Goal: Download file/media

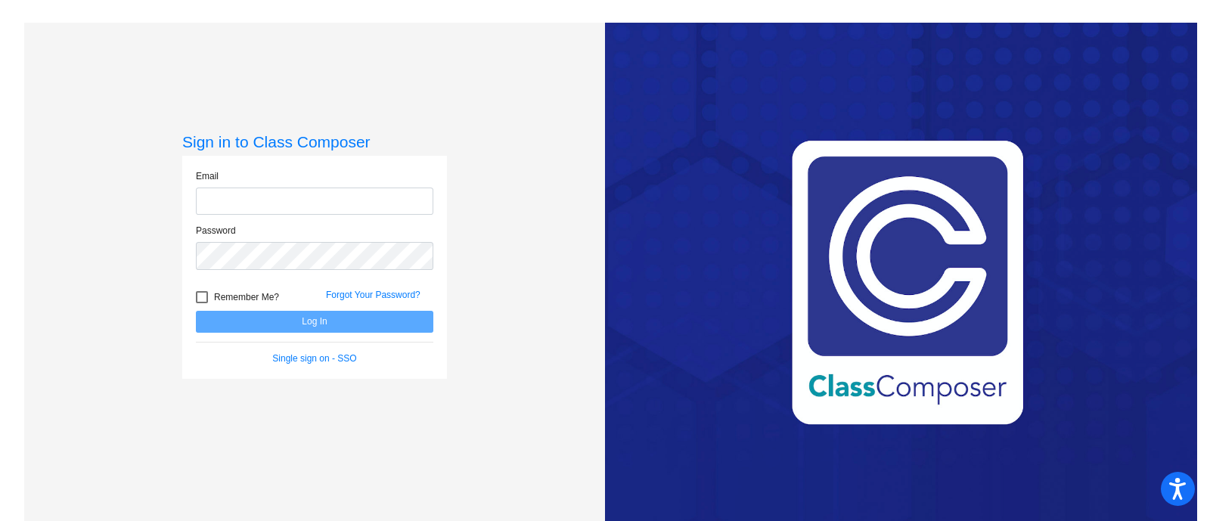
type input "[EMAIL_ADDRESS][PERSON_NAME][DOMAIN_NAME]"
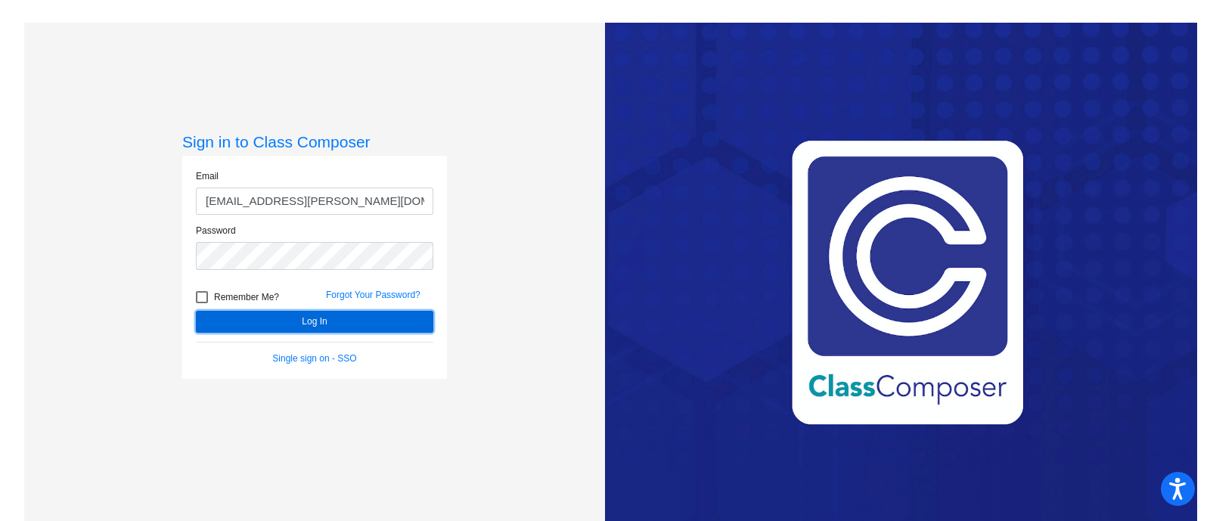
click at [310, 324] on button "Log In" at bounding box center [314, 322] width 237 height 22
click at [310, 324] on mat-sidenav-content "Sign in to Class Composer Email [EMAIL_ADDRESS][PERSON_NAME][DOMAIN_NAME] Passw…" at bounding box center [605, 260] width 1210 height 521
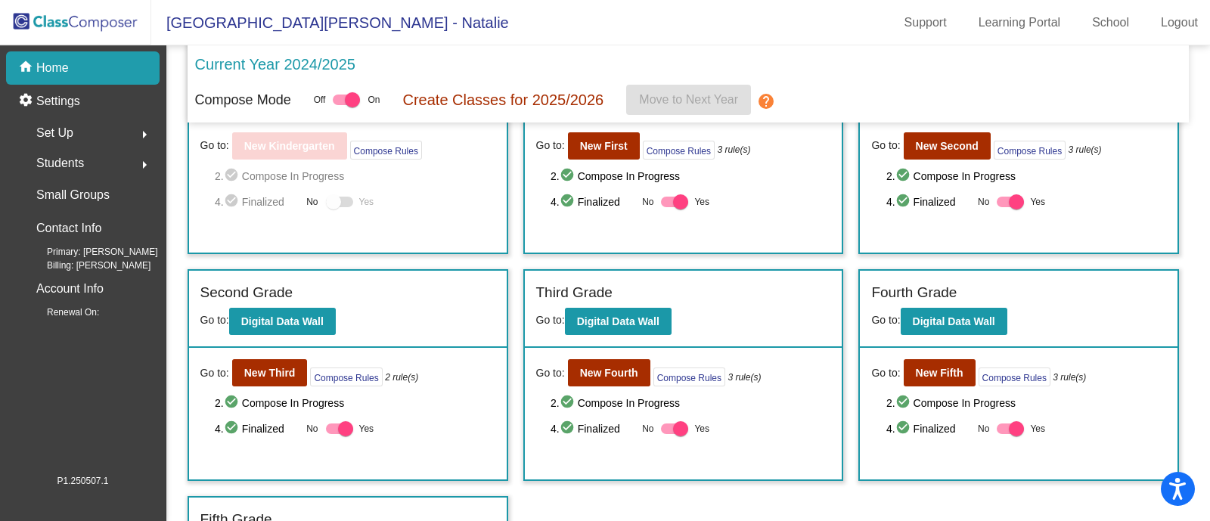
scroll to position [85, 0]
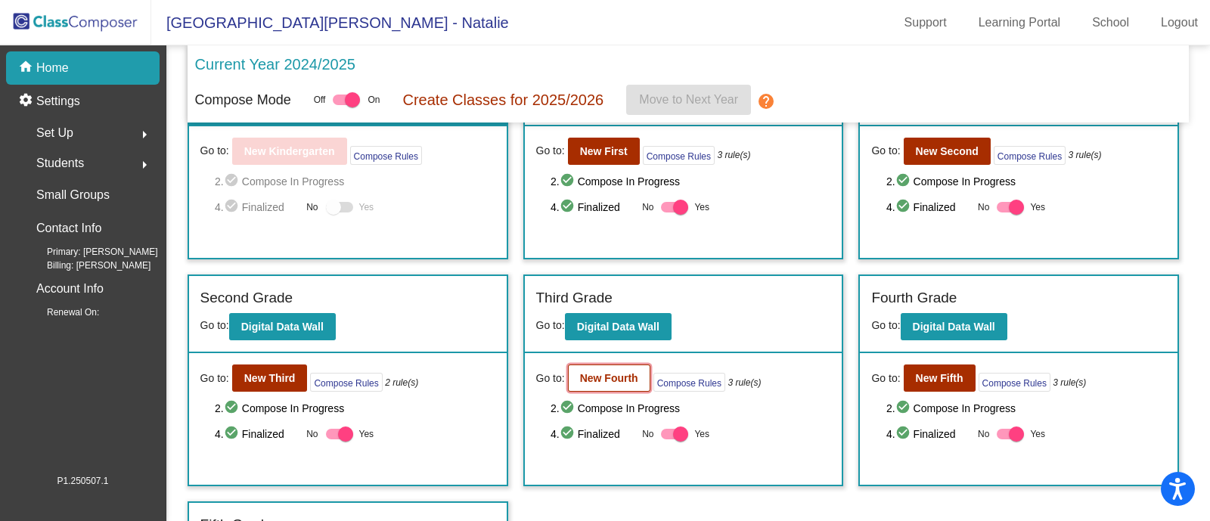
click at [597, 383] on button "New Fourth" at bounding box center [609, 377] width 82 height 27
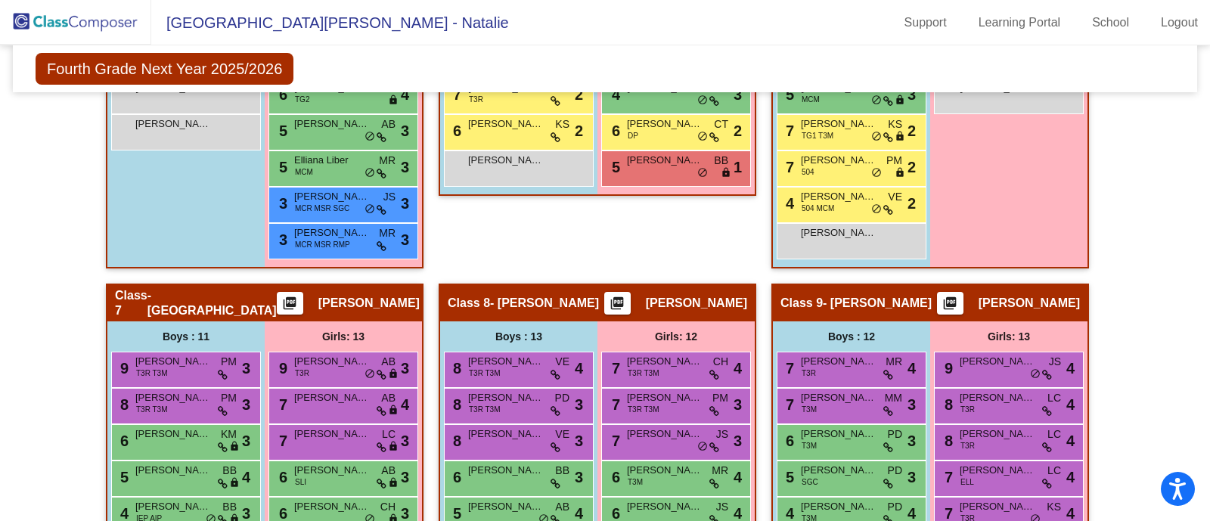
scroll to position [1795, 0]
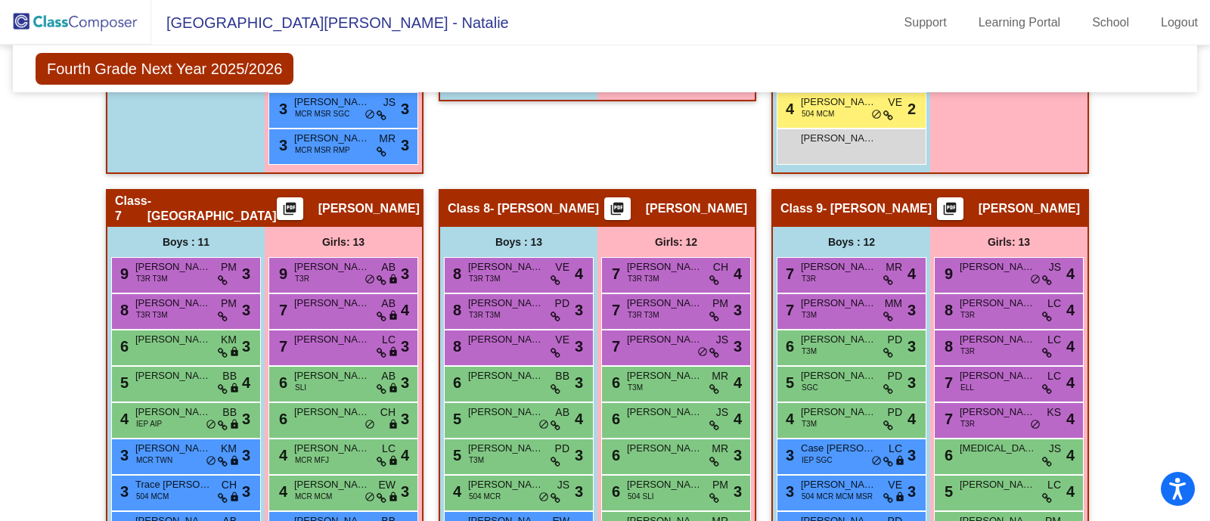
click at [959, 202] on mat-icon "picture_as_pdf" at bounding box center [949, 211] width 18 height 21
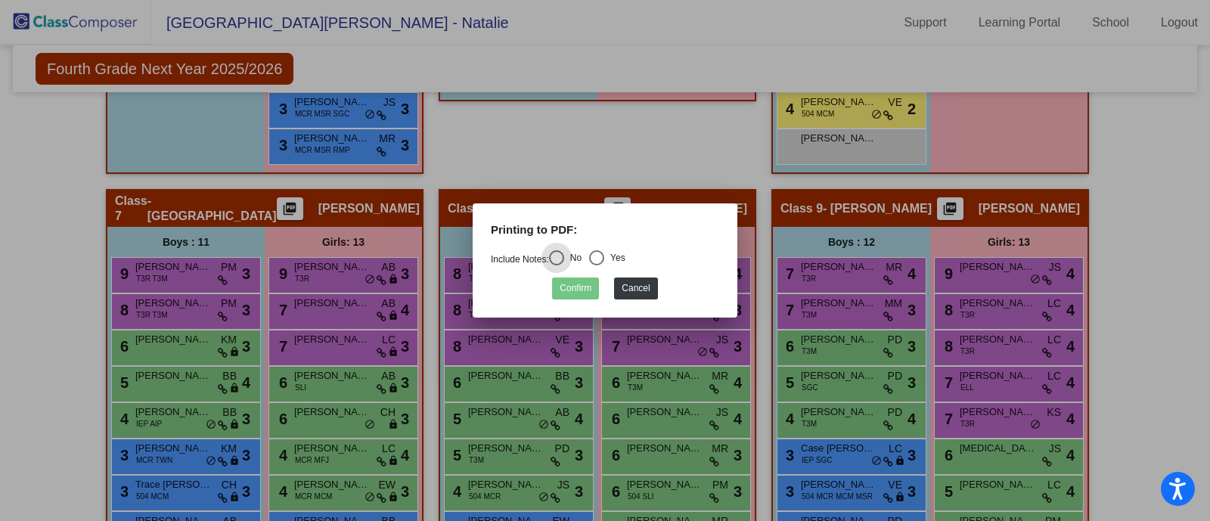
click at [609, 251] on div "Yes" at bounding box center [614, 258] width 21 height 14
click at [596, 265] on input "Yes" at bounding box center [596, 265] width 1 height 1
radio input "true"
click at [584, 290] on button "Confirm" at bounding box center [575, 288] width 47 height 22
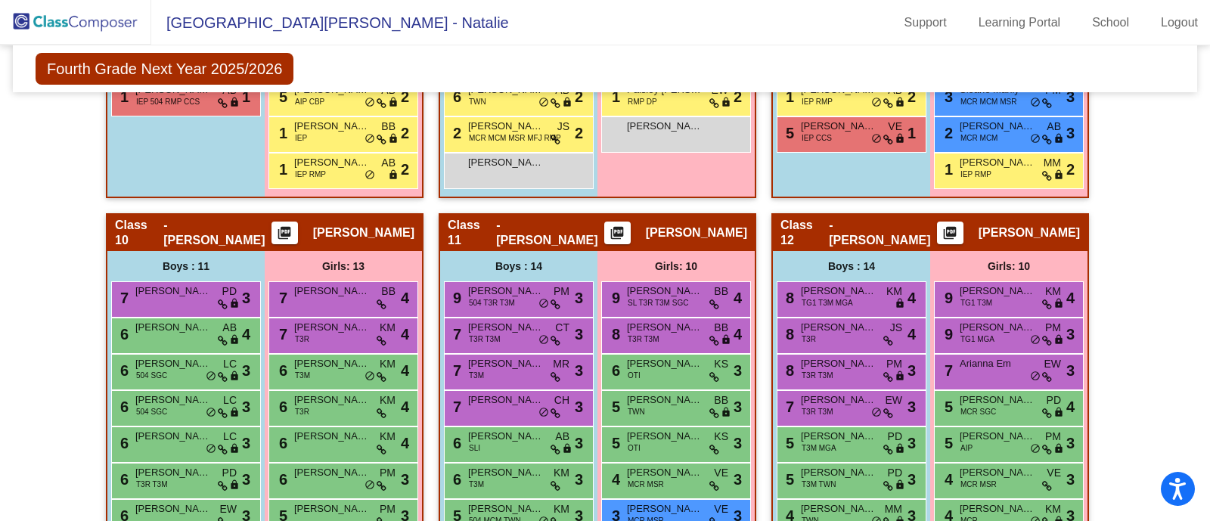
scroll to position [2362, 0]
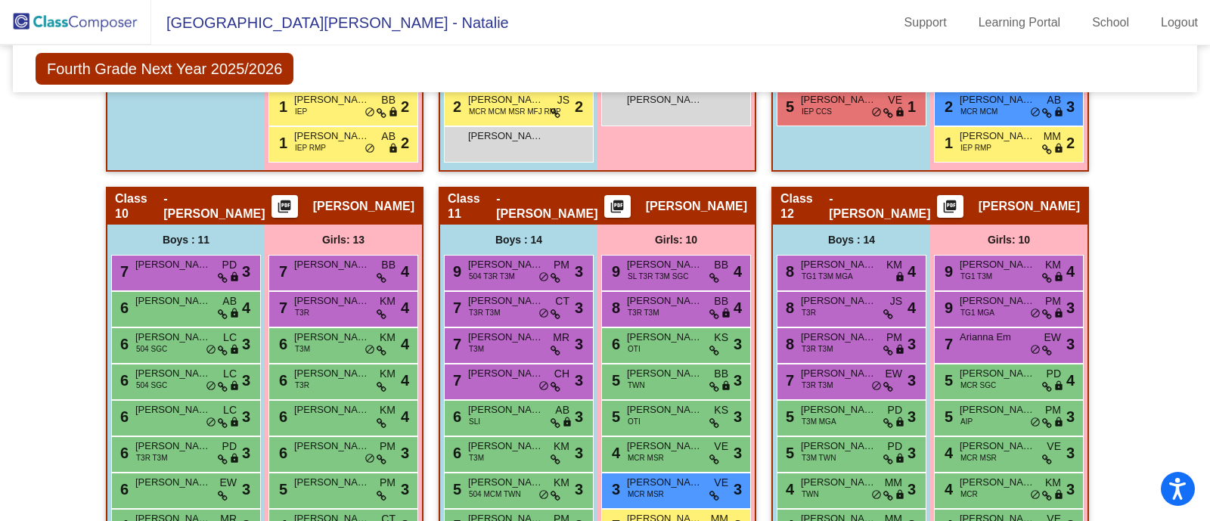
click at [293, 203] on mat-icon "picture_as_pdf" at bounding box center [284, 209] width 18 height 21
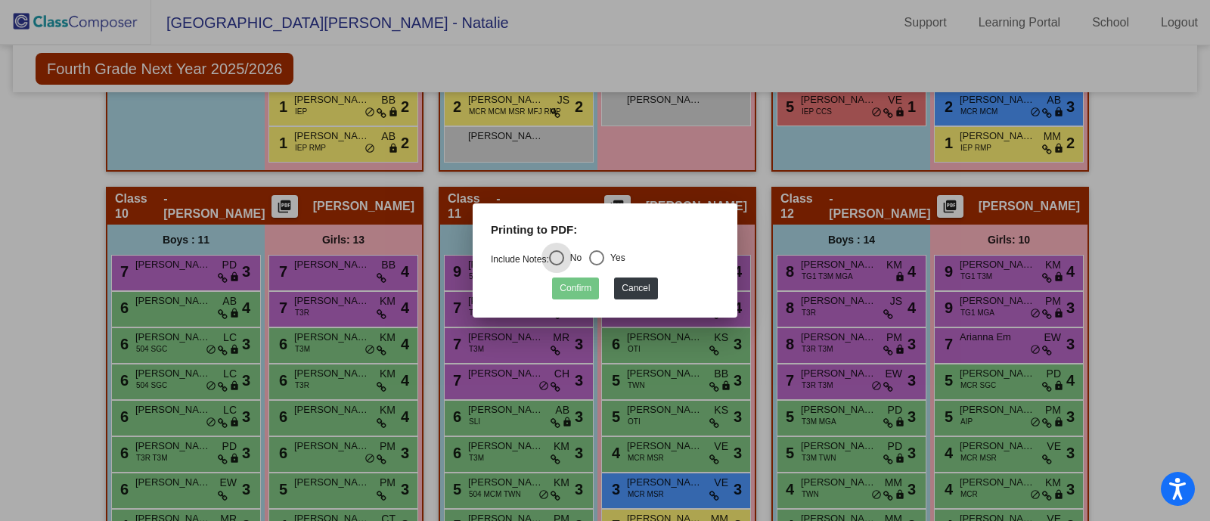
click at [604, 257] on div "Select an option" at bounding box center [596, 257] width 15 height 15
click at [596, 265] on input "Yes" at bounding box center [596, 265] width 1 height 1
radio input "true"
click at [577, 286] on button "Confirm" at bounding box center [575, 288] width 47 height 22
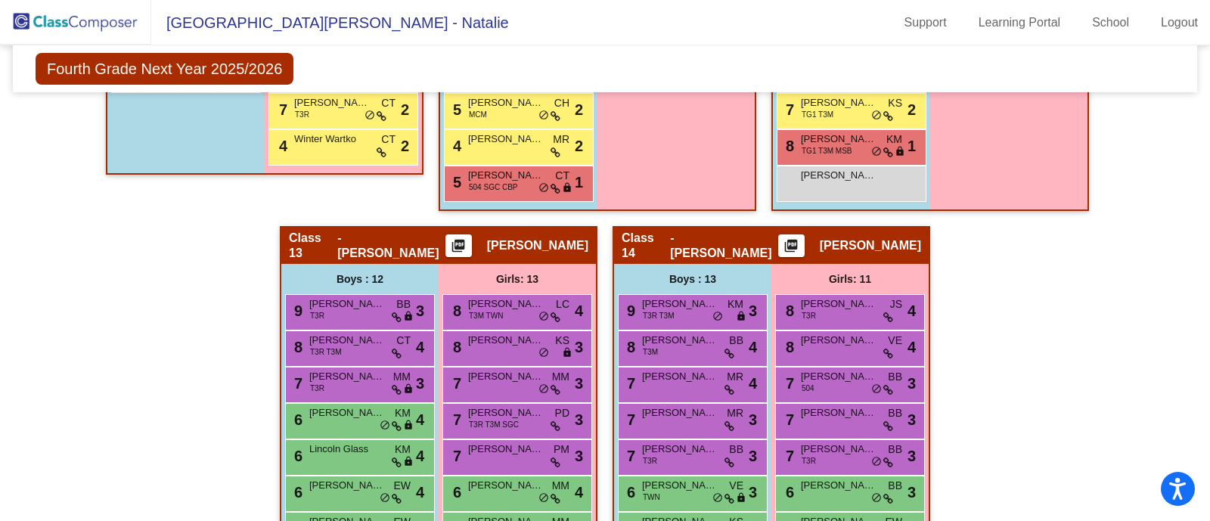
scroll to position [2929, 0]
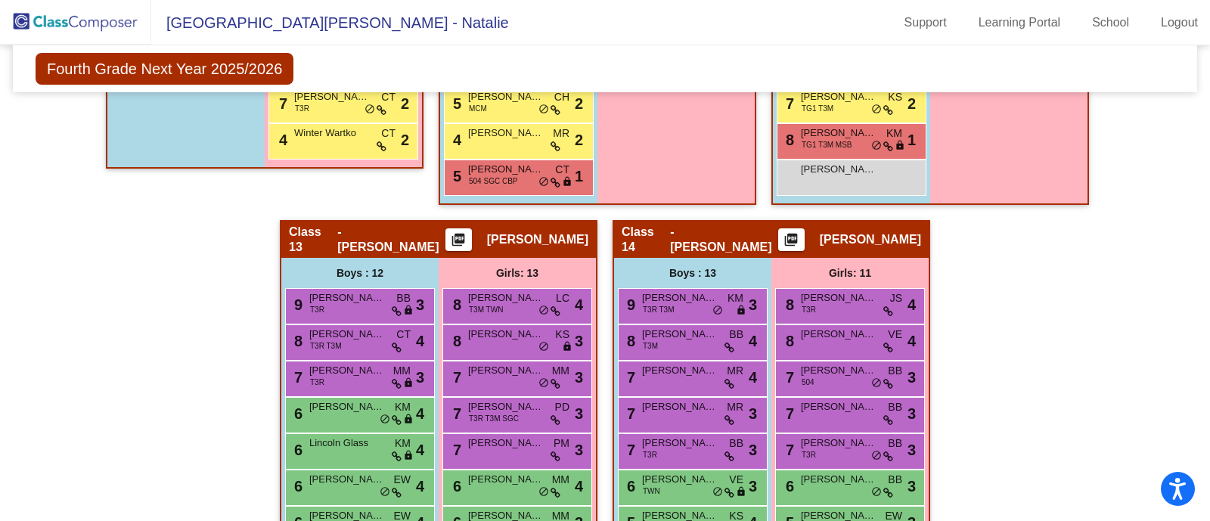
click at [800, 232] on mat-icon "picture_as_pdf" at bounding box center [791, 242] width 18 height 21
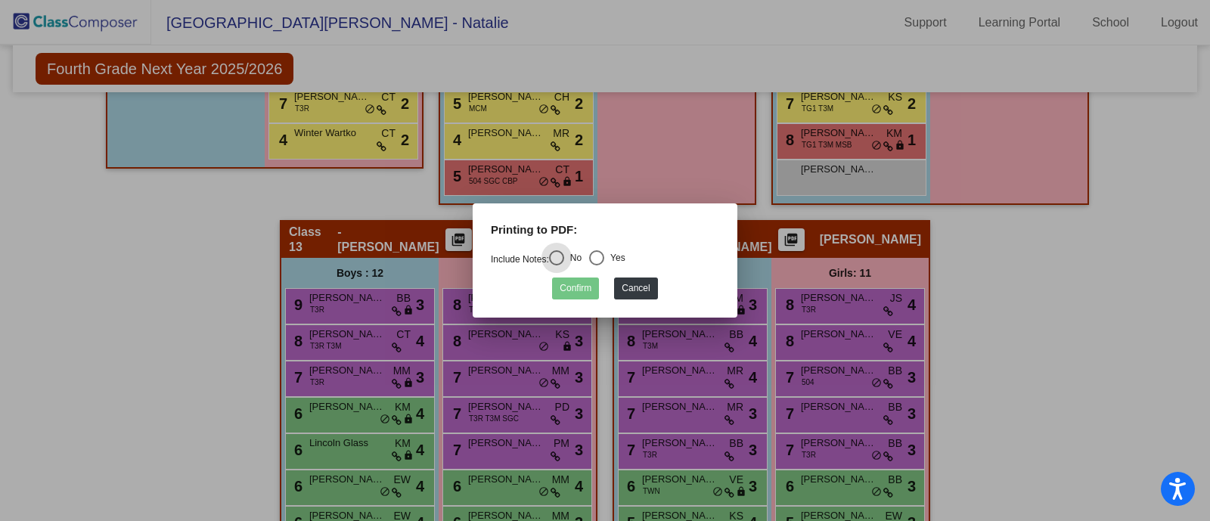
click at [596, 254] on div "Select an option" at bounding box center [596, 257] width 15 height 15
click at [596, 265] on input "Yes" at bounding box center [596, 265] width 1 height 1
radio input "true"
click at [573, 289] on button "Confirm" at bounding box center [575, 288] width 47 height 22
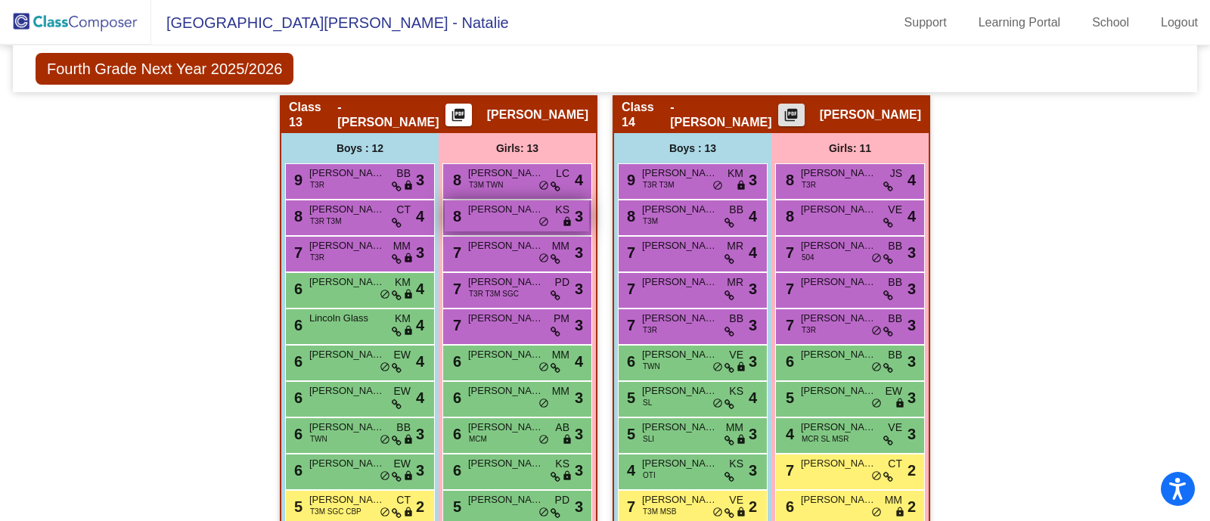
scroll to position [3023, 0]
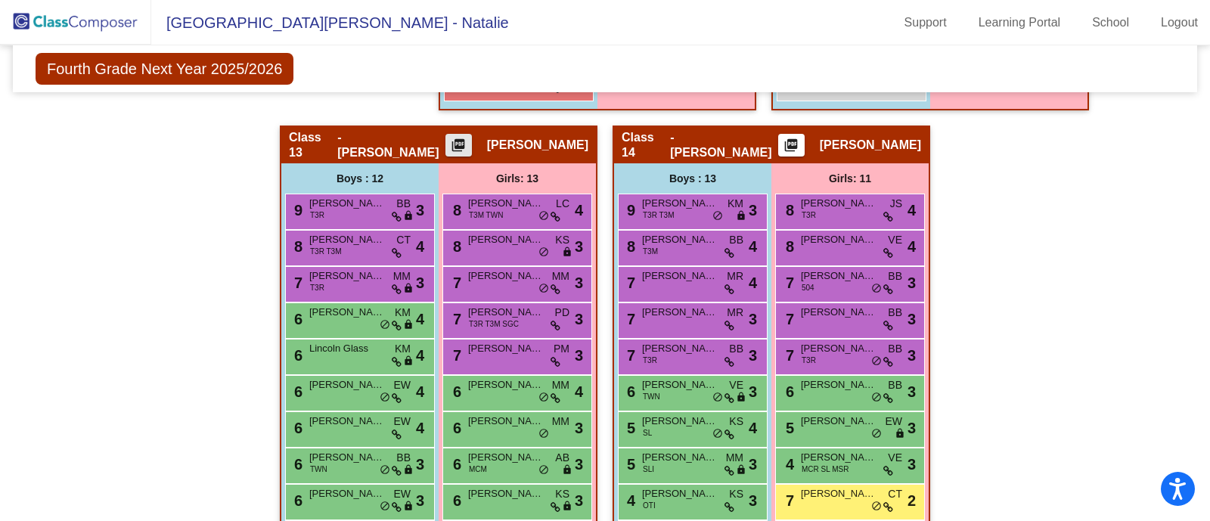
click at [467, 138] on mat-icon "picture_as_pdf" at bounding box center [458, 148] width 18 height 21
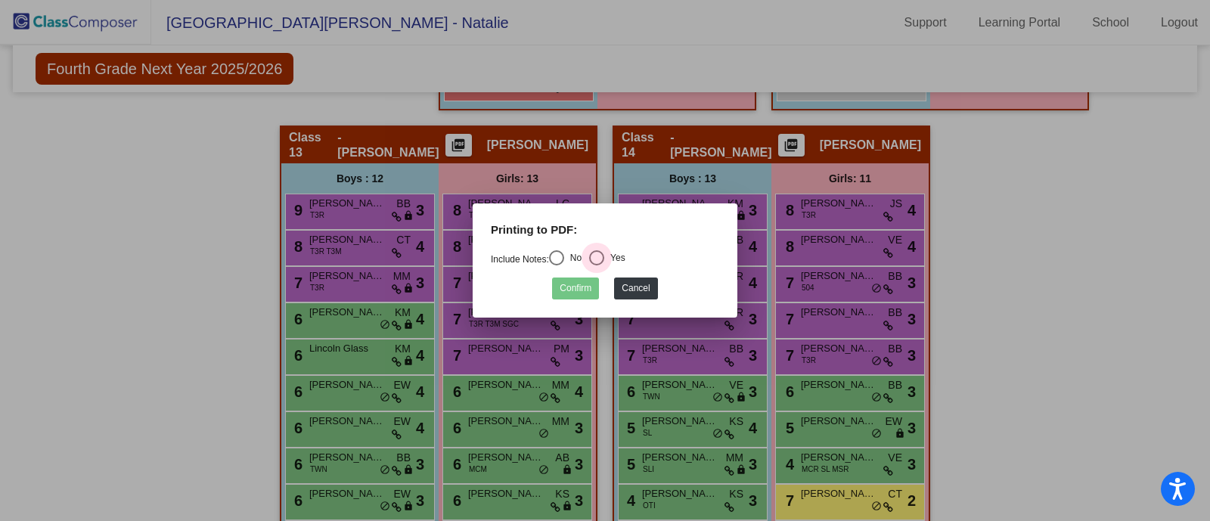
click at [600, 252] on div "Select an option" at bounding box center [596, 257] width 15 height 15
click at [596, 265] on input "Yes" at bounding box center [596, 265] width 1 height 1
radio input "true"
click at [575, 292] on button "Confirm" at bounding box center [575, 288] width 47 height 22
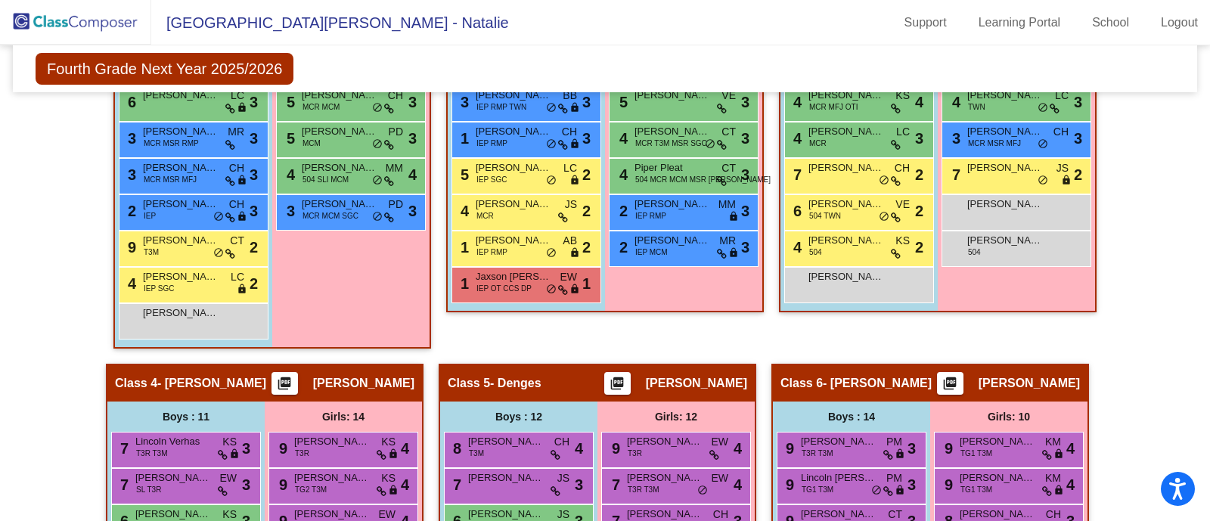
scroll to position [850, 0]
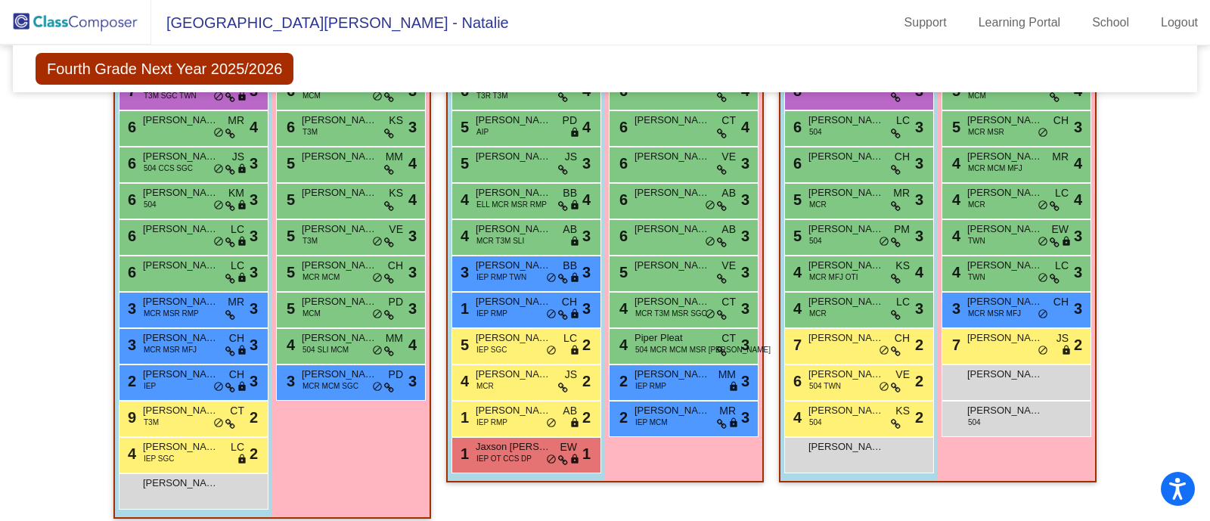
click at [88, 20] on img at bounding box center [75, 22] width 151 height 45
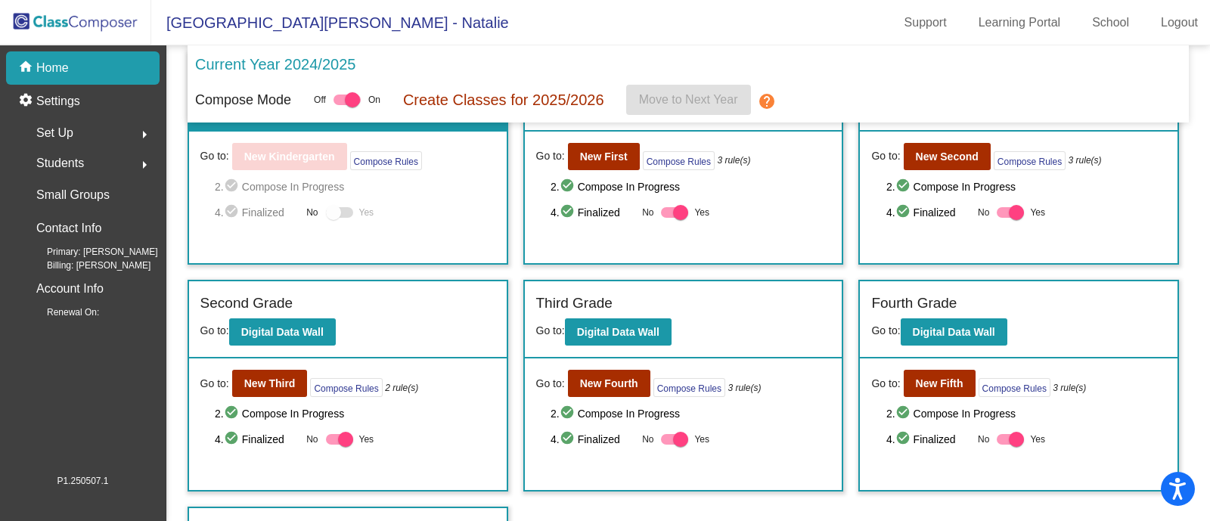
scroll to position [94, 0]
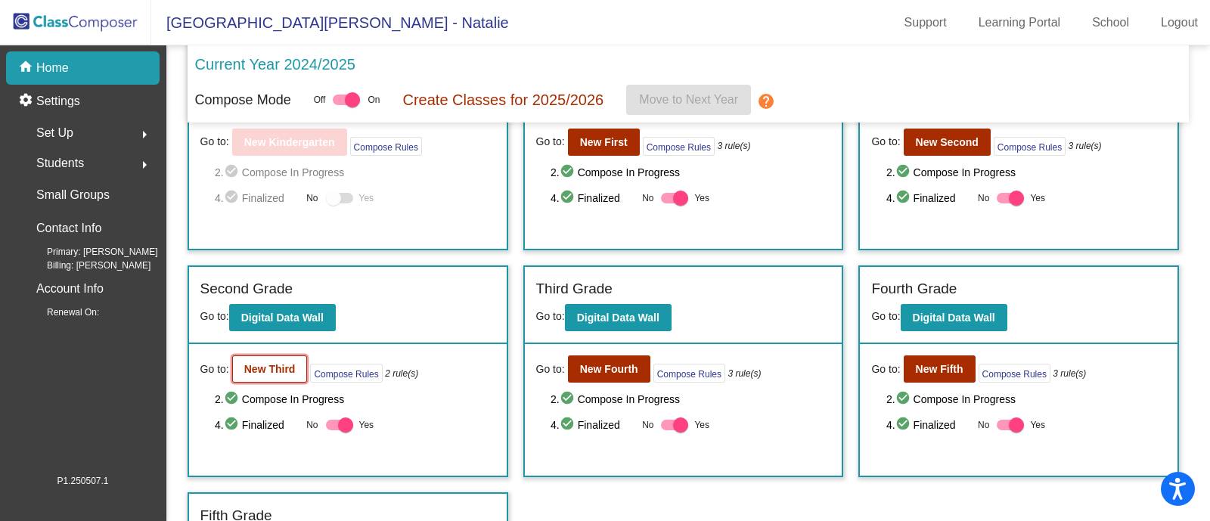
click at [269, 365] on b "New Third" at bounding box center [269, 369] width 51 height 12
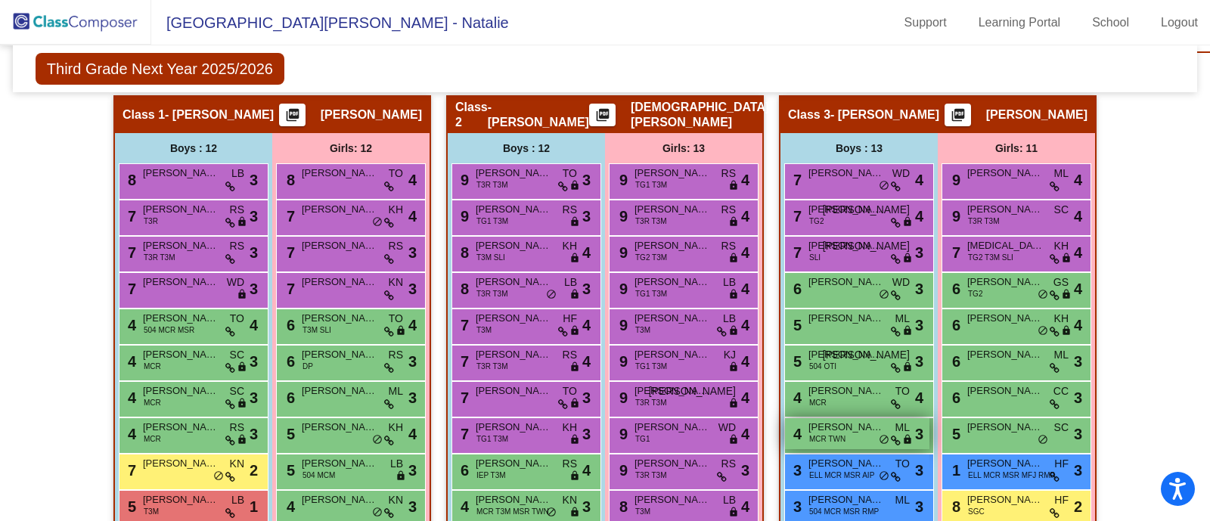
scroll to position [567, 0]
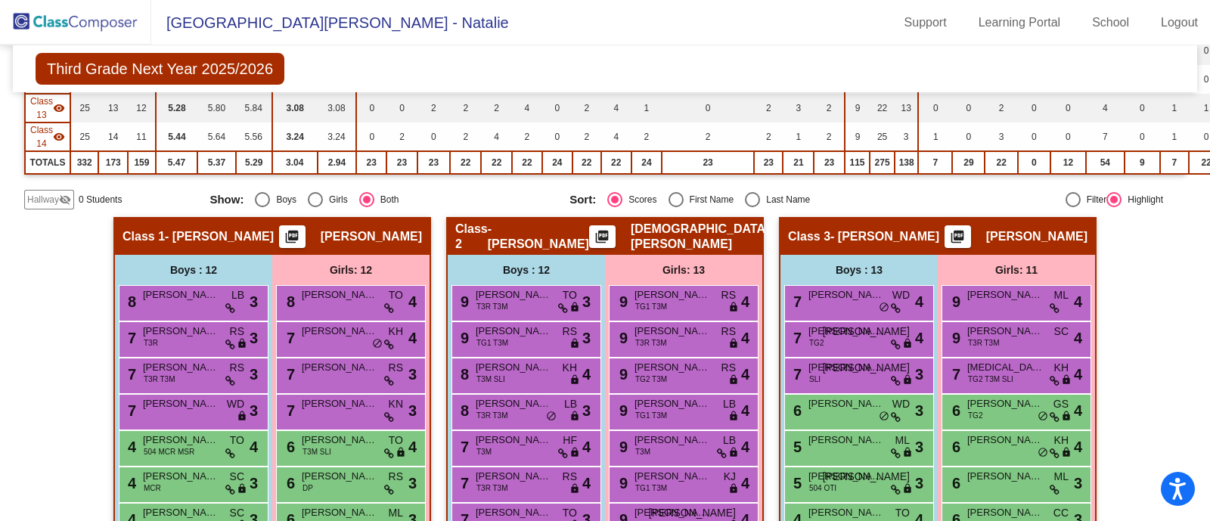
click at [611, 229] on mat-icon "picture_as_pdf" at bounding box center [602, 239] width 18 height 21
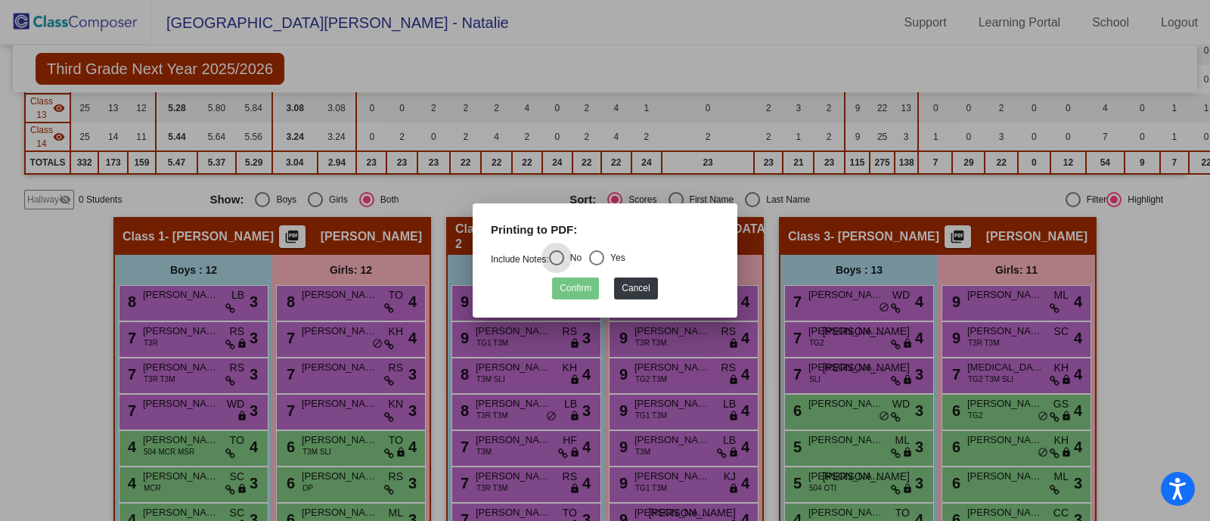
click at [597, 262] on div "Select an option" at bounding box center [596, 257] width 15 height 15
click at [596, 265] on input "Yes" at bounding box center [596, 265] width 1 height 1
radio input "true"
click at [584, 289] on button "Confirm" at bounding box center [575, 288] width 47 height 22
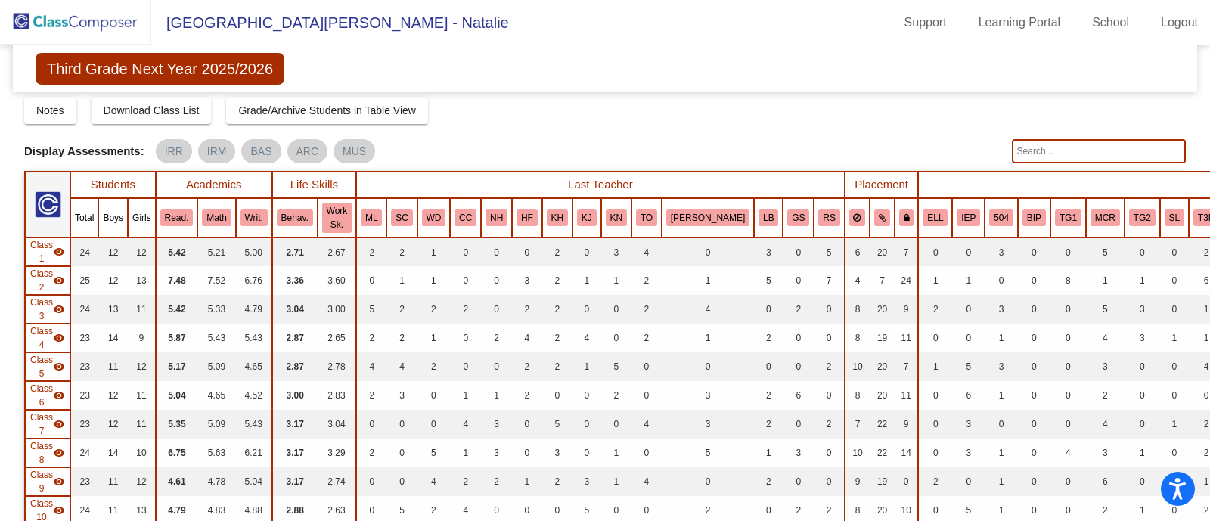
scroll to position [0, 0]
